Goal: Find specific page/section: Find specific page/section

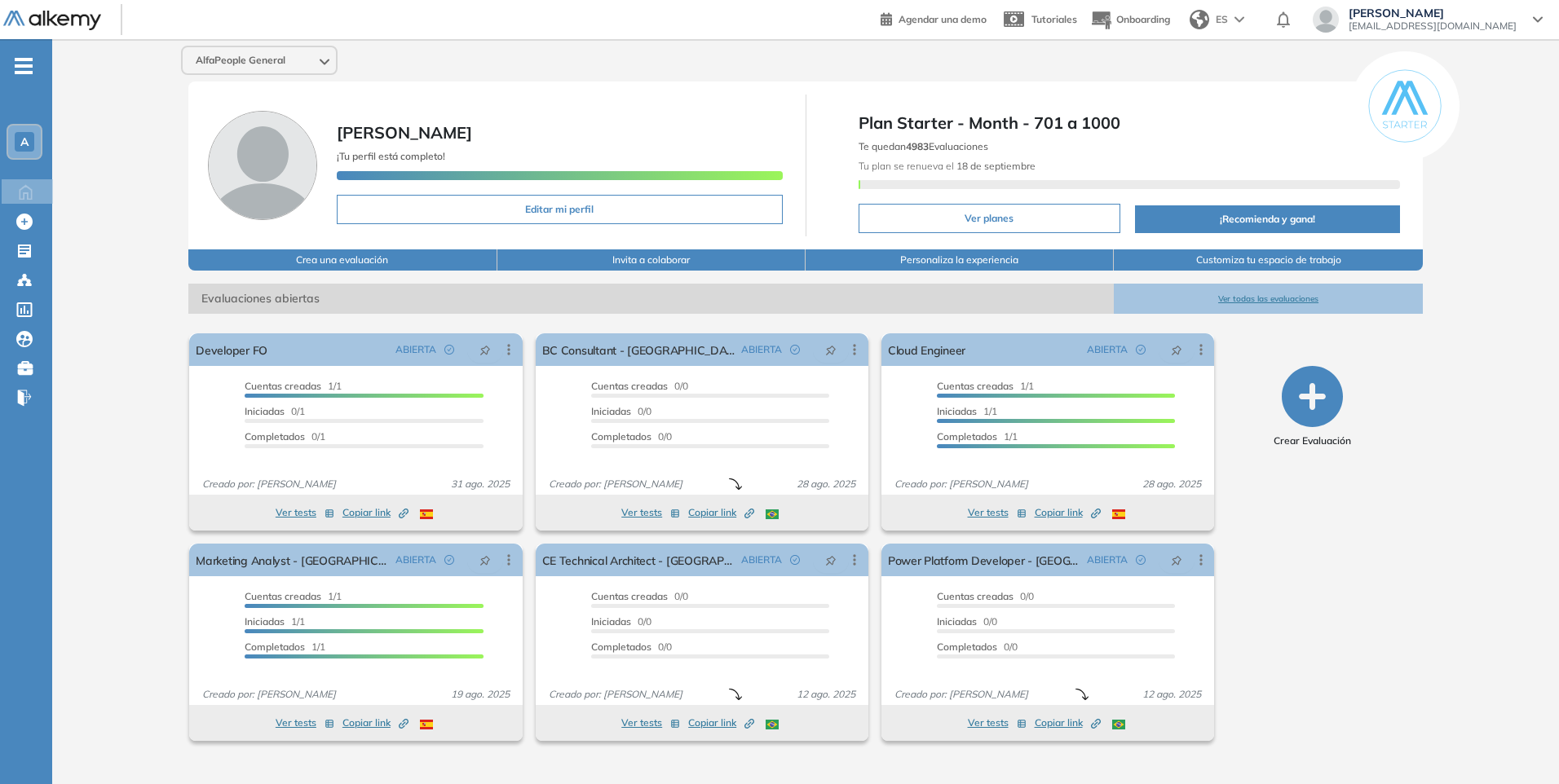
click at [1252, 297] on button "Ver todas las evaluaciones" at bounding box center [1267, 298] width 308 height 30
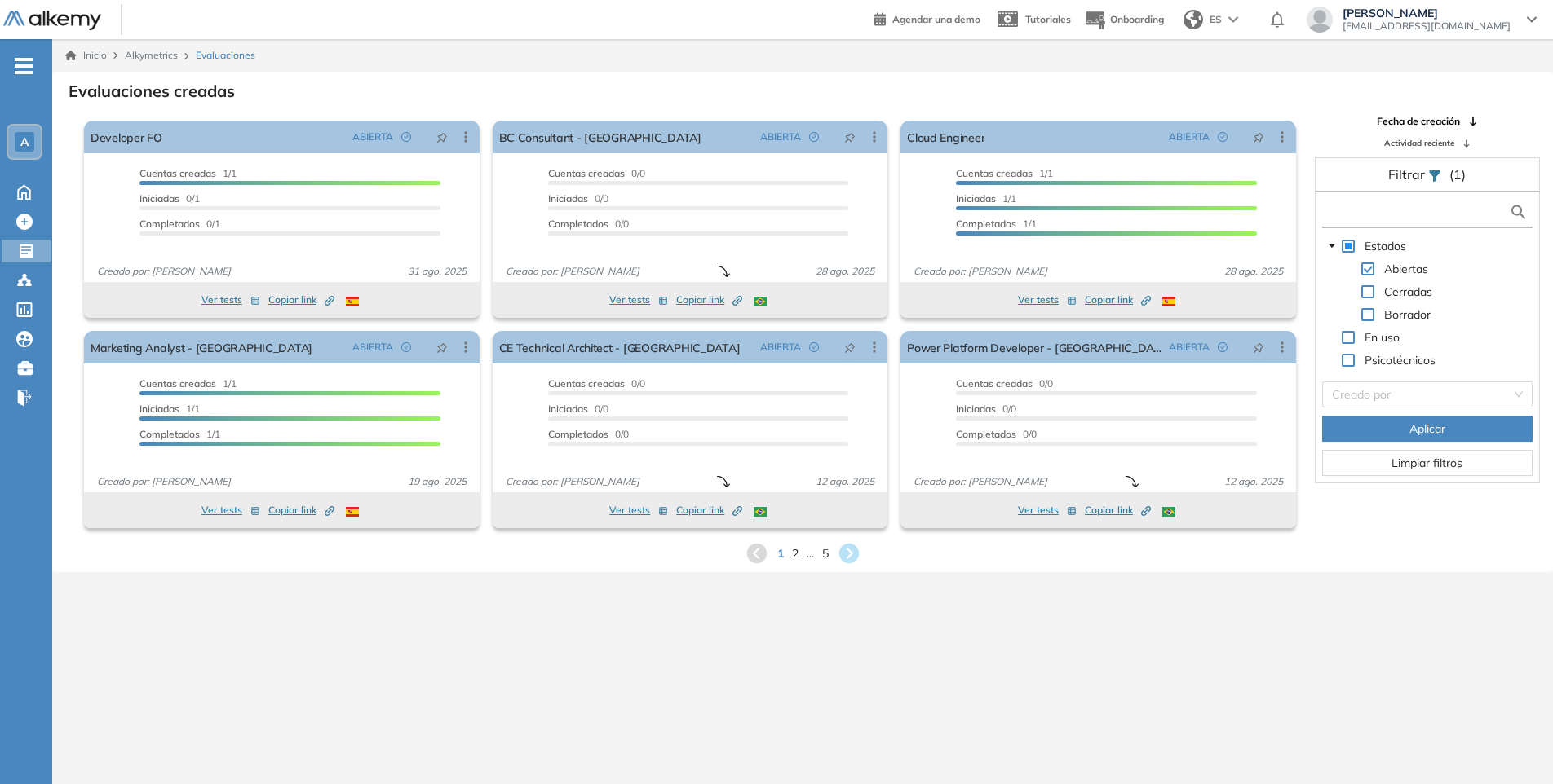
click at [1440, 213] on input "text" at bounding box center [1416, 213] width 184 height 17
click at [1536, 393] on div "Estados Abiertas Cerradas Borrador En uso Psicotécnicos Creado por Aplicar Limp…" at bounding box center [1427, 337] width 224 height 291
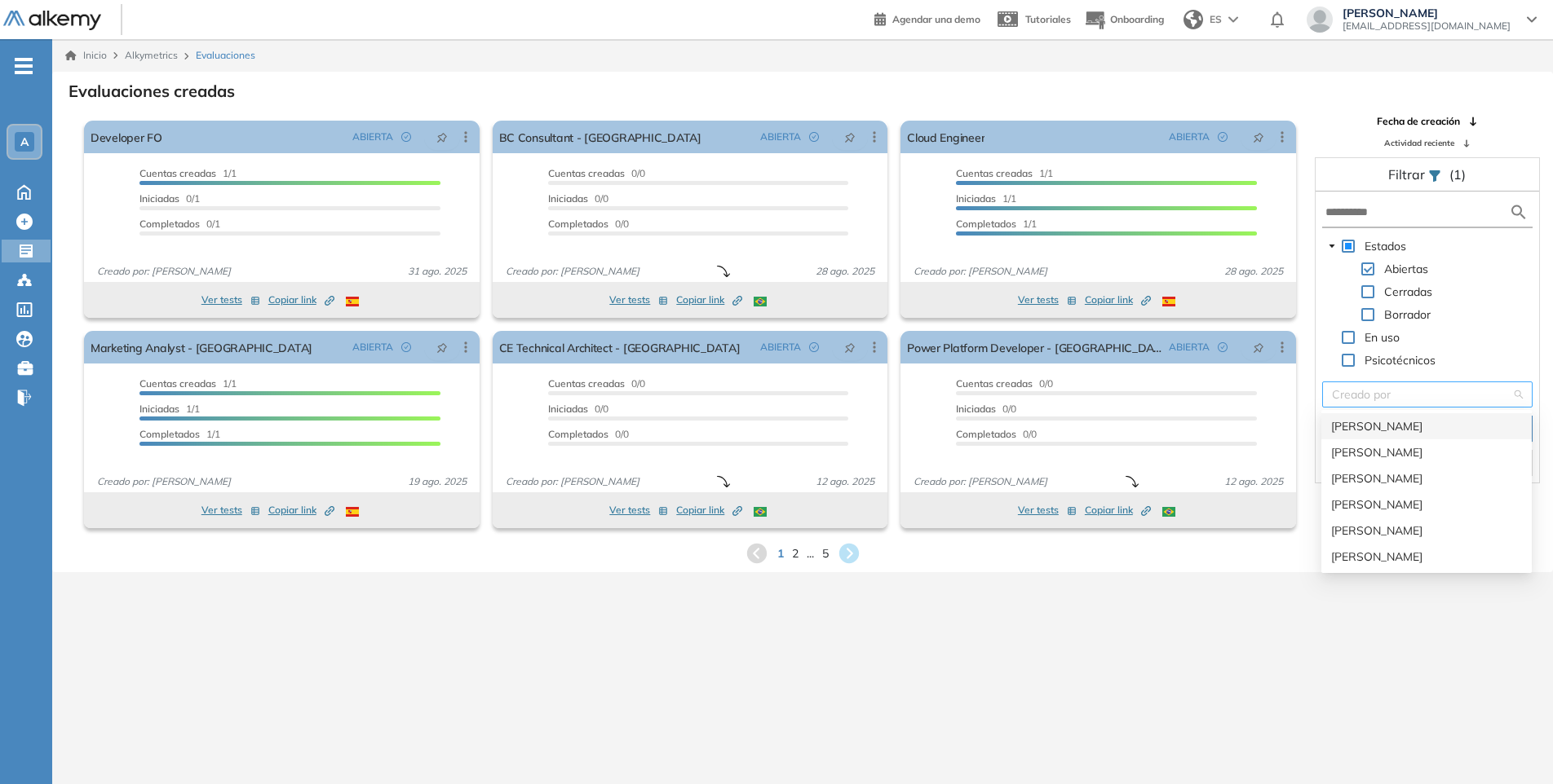
click at [1523, 396] on div "Creado por" at bounding box center [1427, 394] width 210 height 26
click at [1374, 429] on div "[PERSON_NAME]" at bounding box center [1426, 426] width 190 height 17
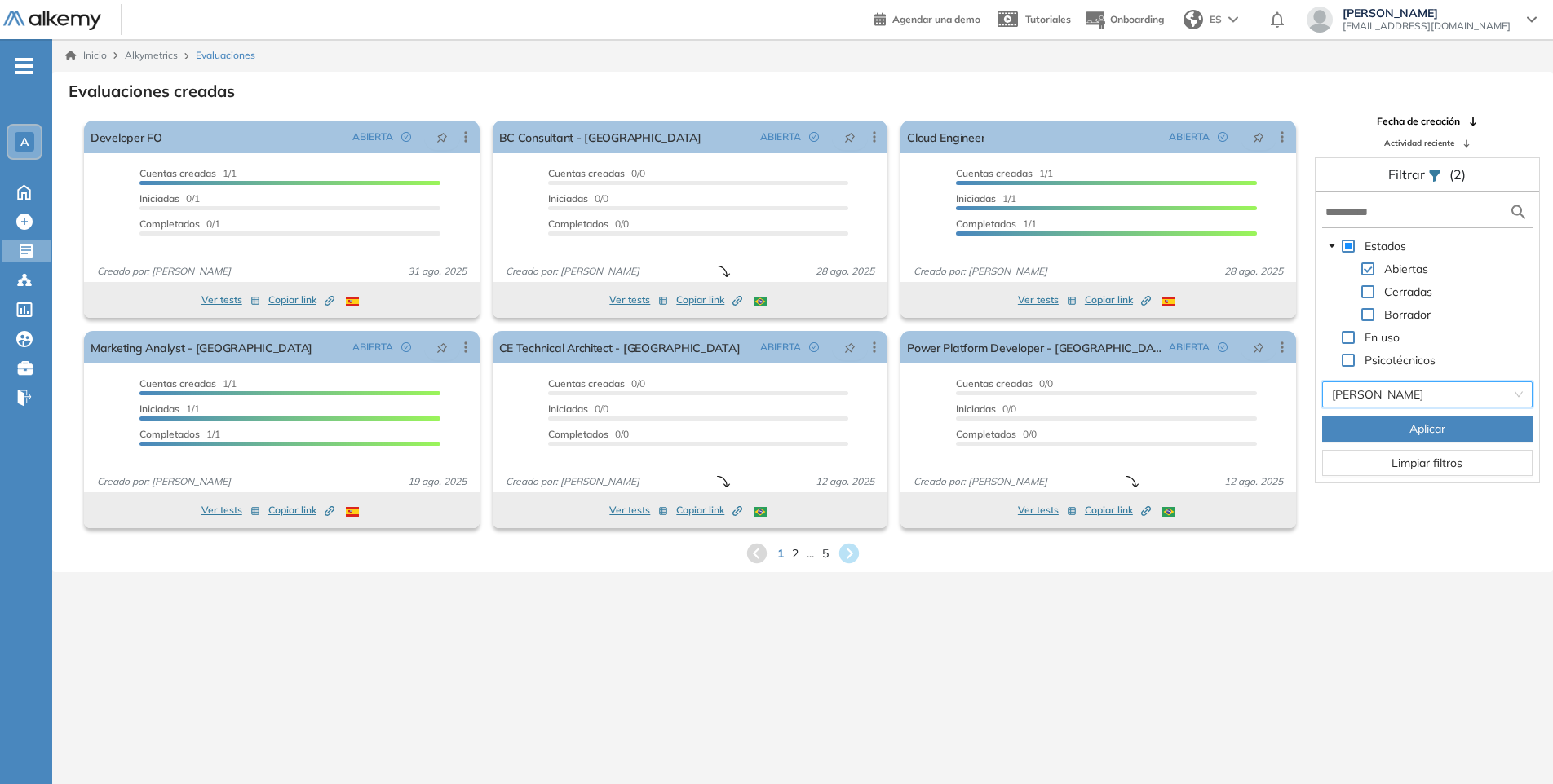
click at [1384, 434] on button "Aplicar" at bounding box center [1427, 428] width 210 height 26
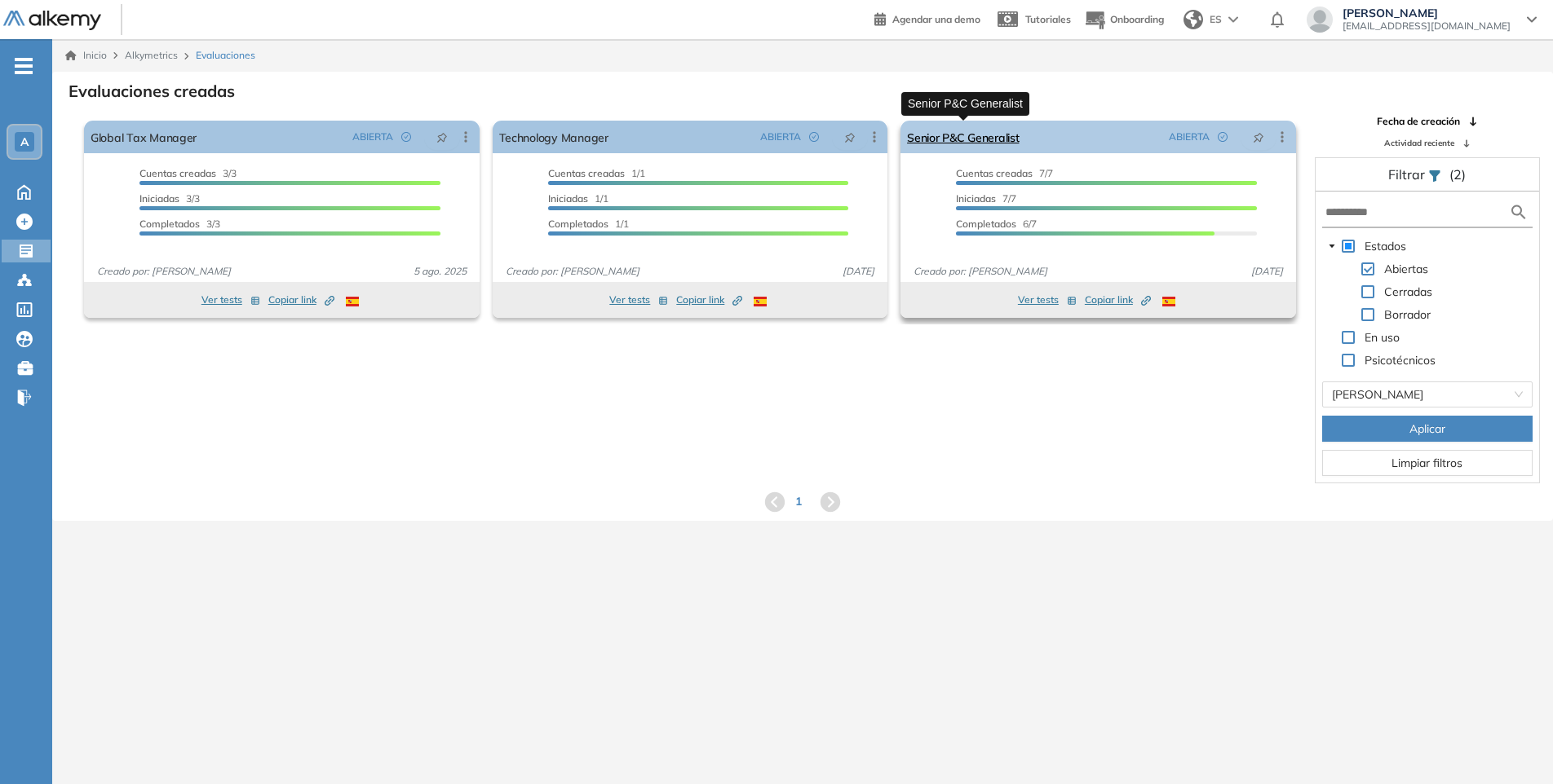
click at [989, 140] on link "Senior P&C Generalist" at bounding box center [962, 137] width 112 height 33
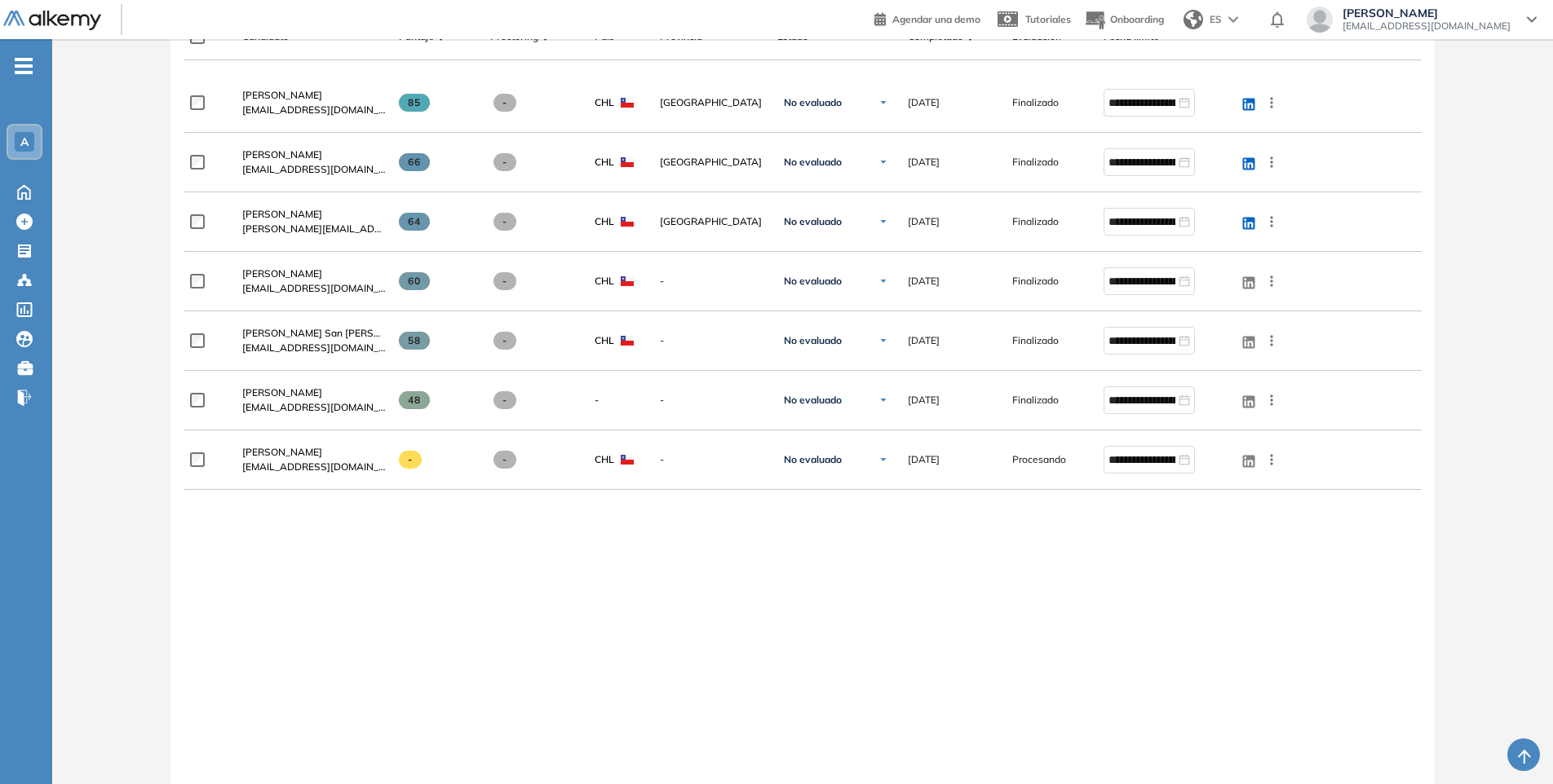
scroll to position [458, 0]
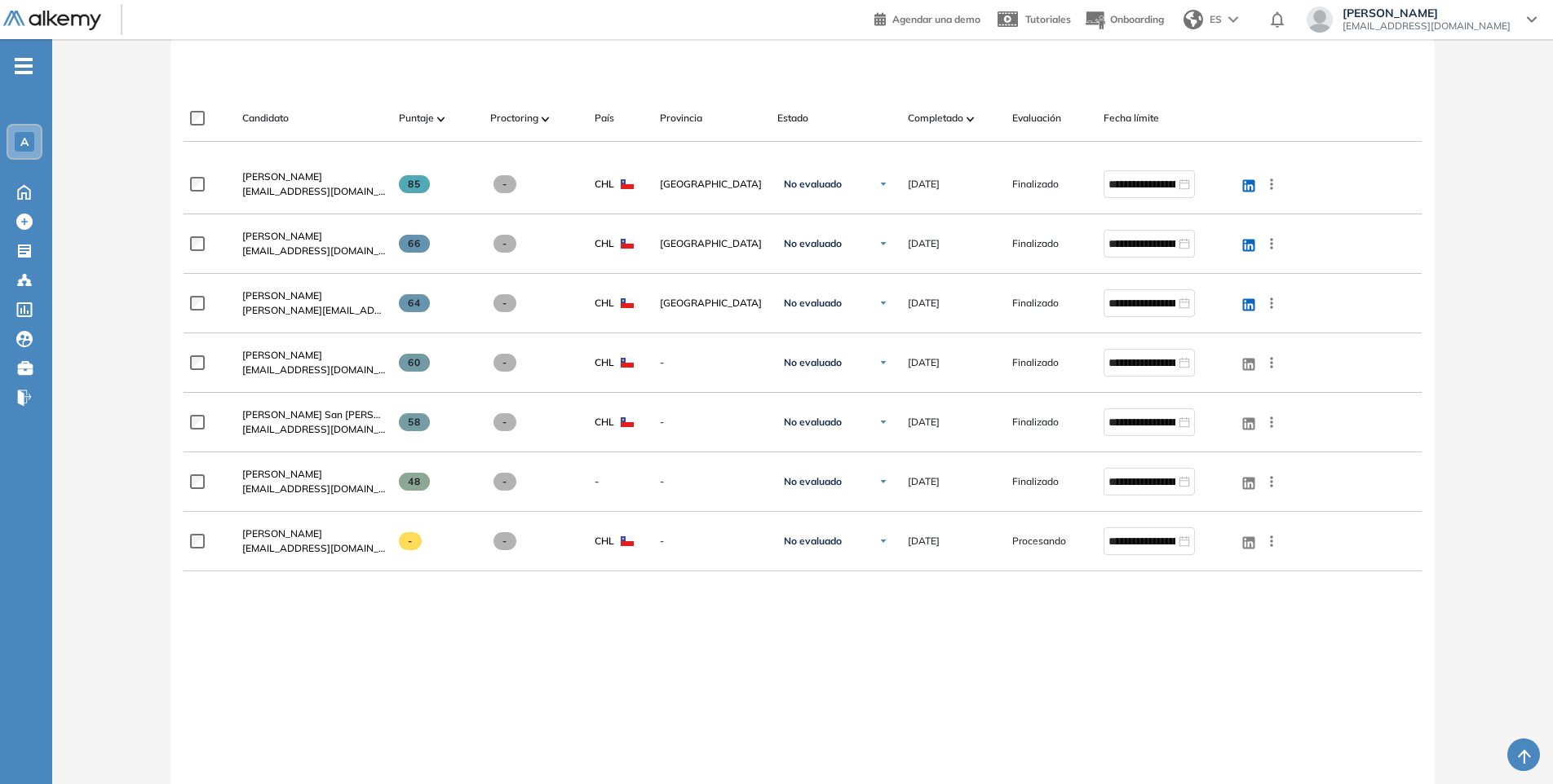
click at [1507, 566] on div "Evaluación : Senior P&C Generalist Abierta Ver evaluación Cerrar evaluación Das…" at bounding box center [802, 253] width 1487 height 1277
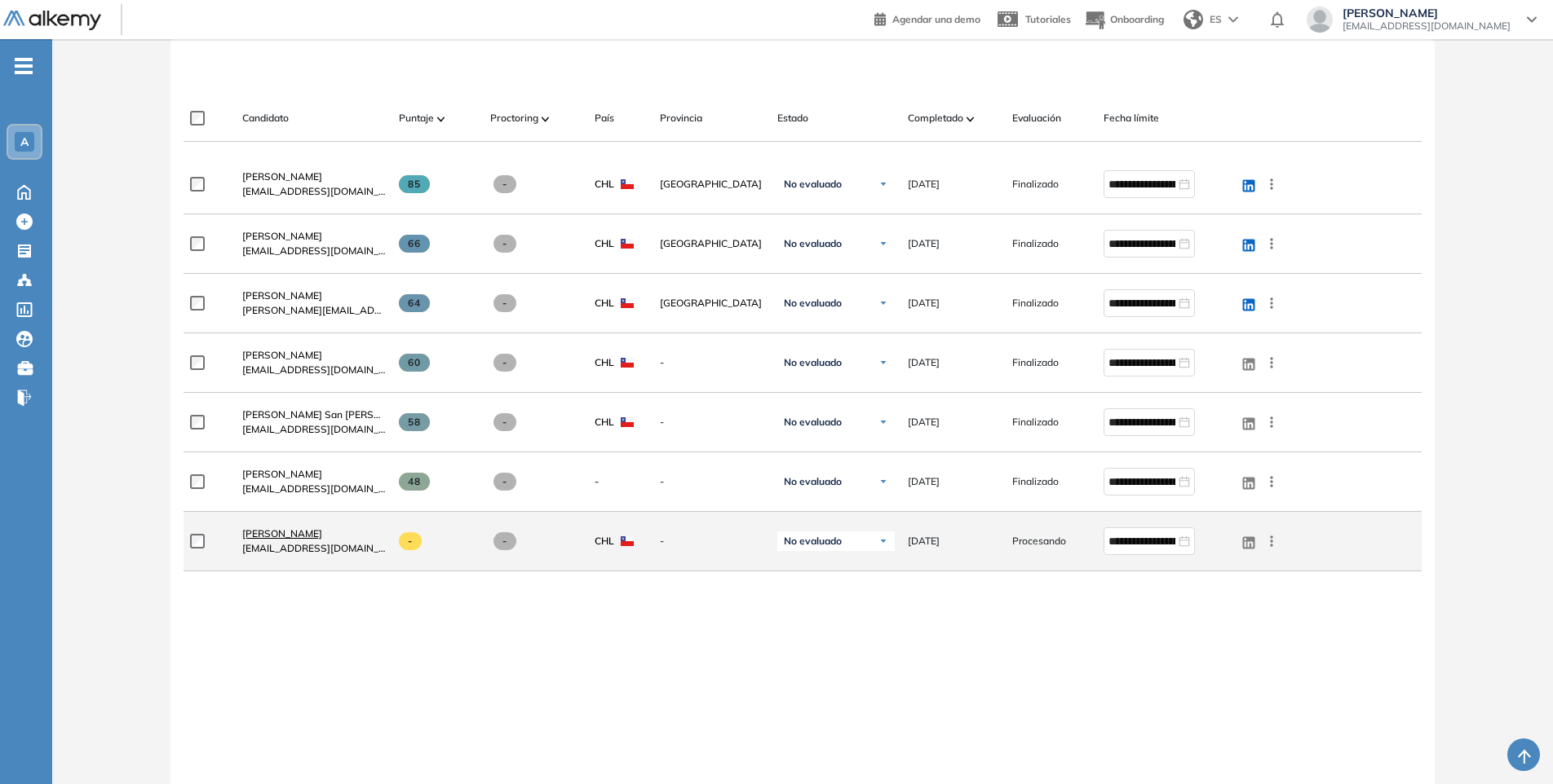
click at [309, 536] on span "[PERSON_NAME]" at bounding box center [282, 533] width 80 height 13
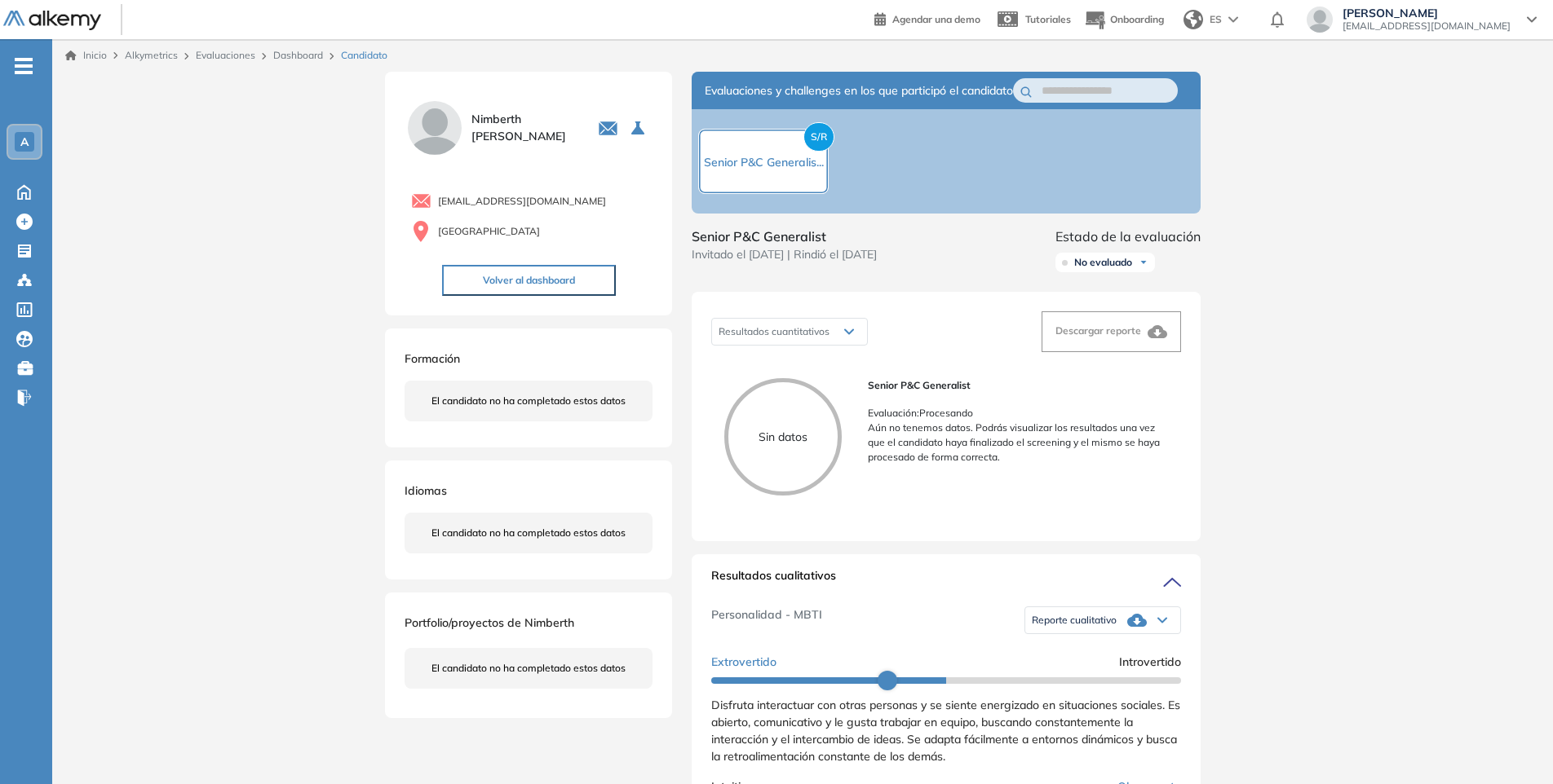
click at [279, 59] on link "Dashboard" at bounding box center [297, 54] width 50 height 13
